Goal: Task Accomplishment & Management: Manage account settings

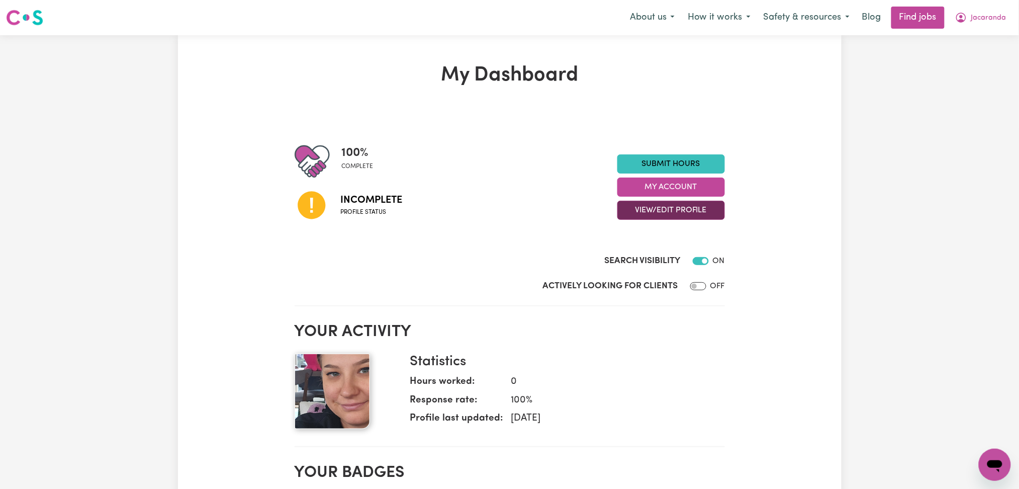
drag, startPoint x: 662, startPoint y: 202, endPoint x: 662, endPoint y: 218, distance: 15.6
click at [662, 203] on button "View/Edit Profile" at bounding box center [671, 210] width 108 height 19
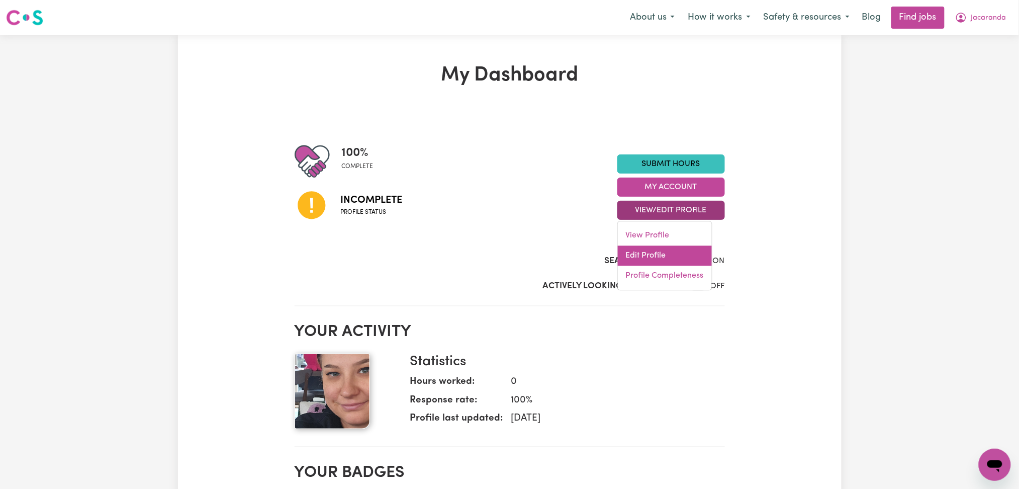
click at [649, 256] on link "Edit Profile" at bounding box center [665, 256] width 94 height 20
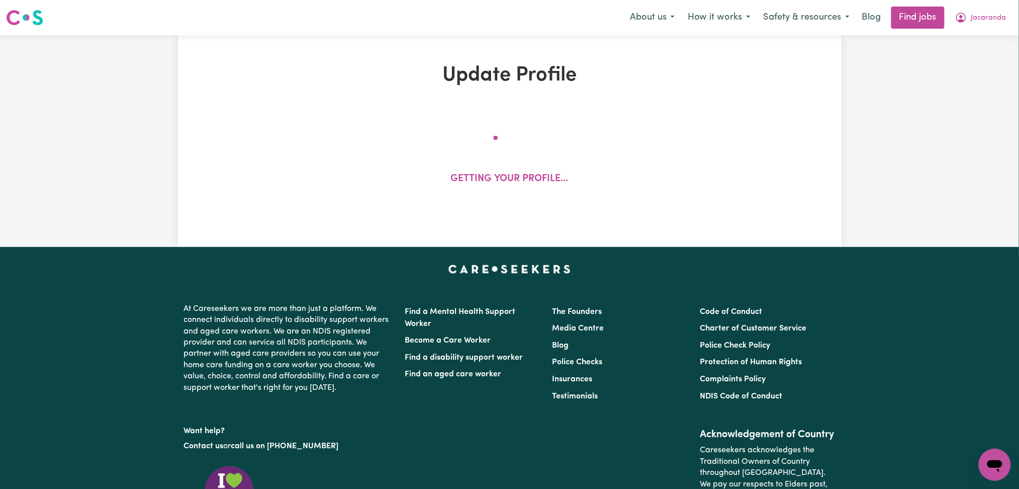
select select "[DEMOGRAPHIC_DATA]"
select select "[DEMOGRAPHIC_DATA] Citizen"
select select "Studying a healthcare related degree or qualification"
select select "50"
select select "60"
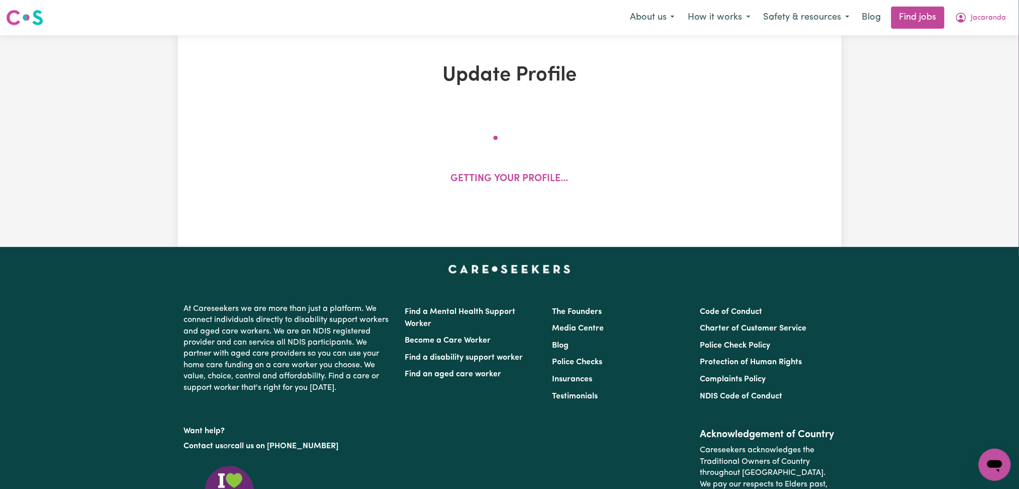
select select "65"
select select "70"
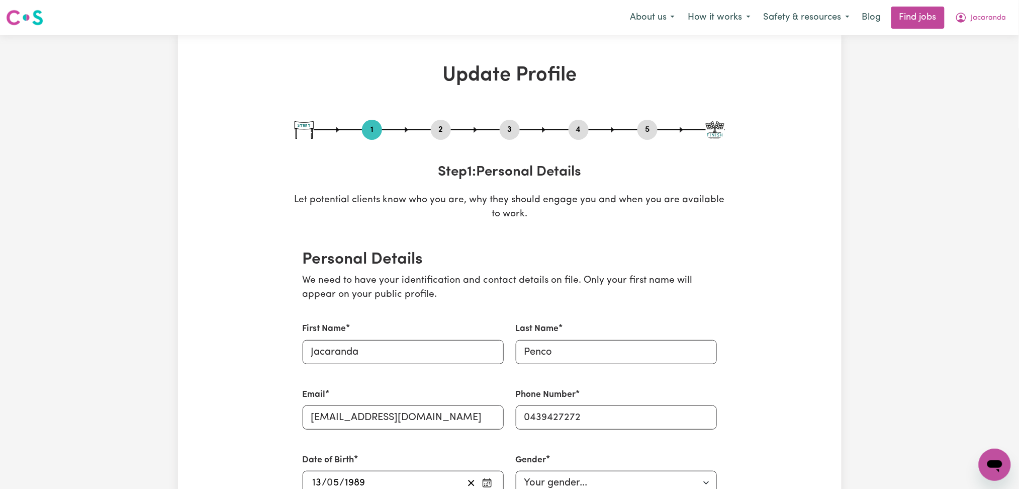
click at [445, 133] on button "2" at bounding box center [441, 129] width 20 height 13
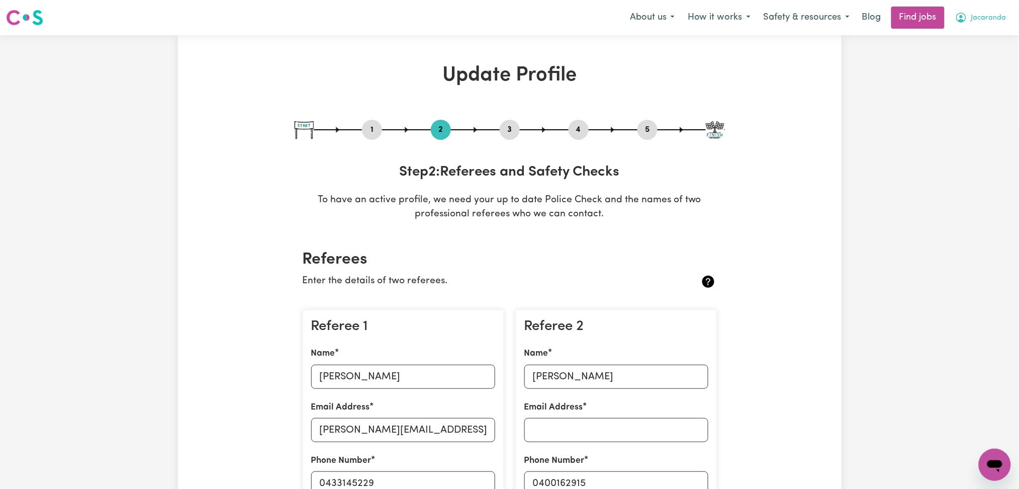
click at [979, 23] on span "Jacaranda" at bounding box center [988, 18] width 35 height 11
click at [965, 71] on link "Logout" at bounding box center [972, 76] width 79 height 19
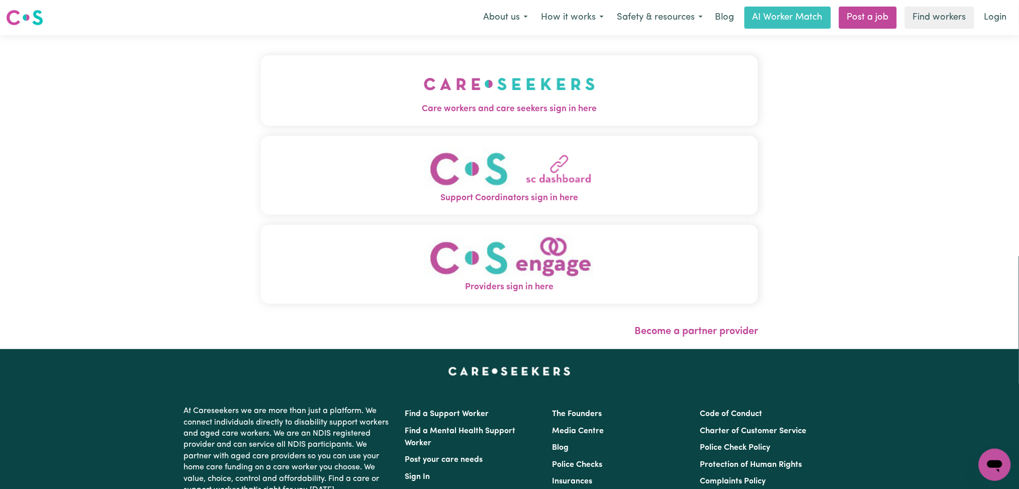
click at [304, 77] on div "Care workers and care seekers sign in here Support Coordinators sign in here Pr…" at bounding box center [510, 192] width 510 height 314
click at [273, 106] on span "Care workers and care seekers sign in here" at bounding box center [510, 109] width 498 height 13
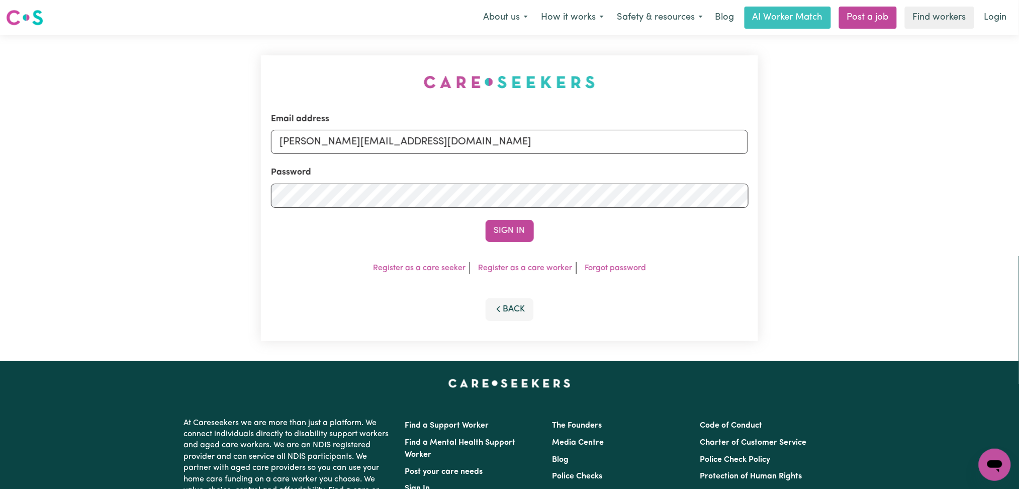
click at [382, 130] on div "Email address [PERSON_NAME][EMAIL_ADDRESS][DOMAIN_NAME] Password Sign In Regist…" at bounding box center [510, 198] width 510 height 326
click at [367, 151] on input "[PERSON_NAME][EMAIL_ADDRESS][DOMAIN_NAME]" at bounding box center [510, 142] width 478 height 24
drag, startPoint x: 332, startPoint y: 137, endPoint x: 588, endPoint y: 148, distance: 256.2
click at [615, 137] on input "Superuser~[EMAIL_ADDRESS][DOMAIN_NAME]" at bounding box center [510, 142] width 478 height 24
type input "Superuser~[EMAIL_ADDRESS][DOMAIN_NAME]"
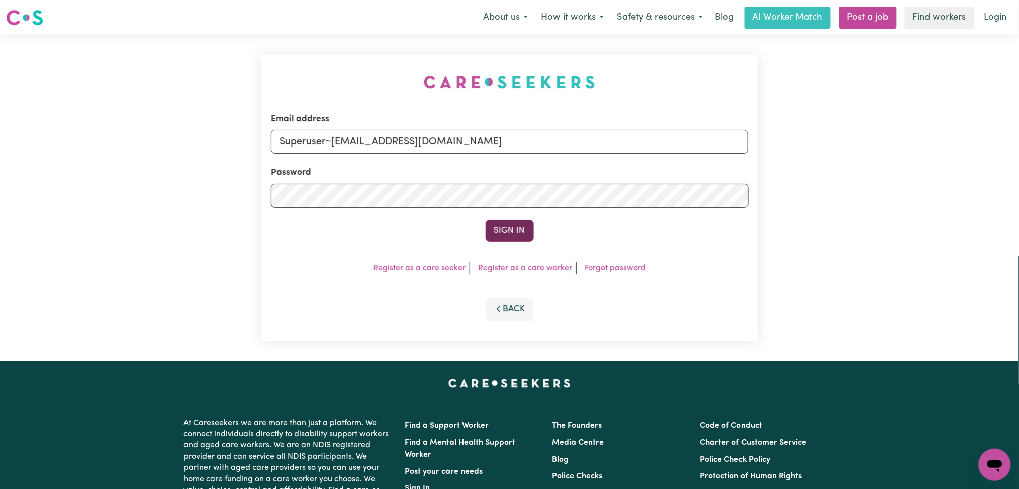
click at [494, 230] on button "Sign In" at bounding box center [510, 231] width 48 height 22
